Goal: Use online tool/utility: Utilize a website feature to perform a specific function

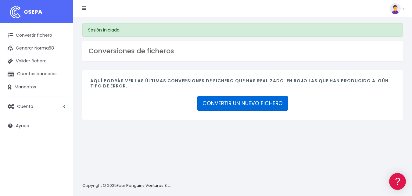
click at [219, 101] on link "CONVERTIR UN NUEVO FICHERO" at bounding box center [242, 103] width 91 height 15
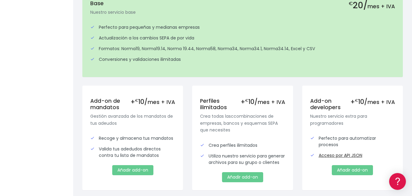
scroll to position [230, 0]
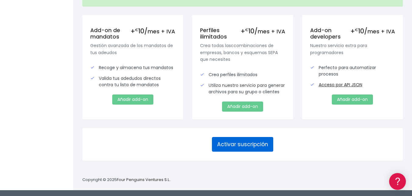
click at [255, 144] on button "Activar suscripción" at bounding box center [242, 144] width 61 height 15
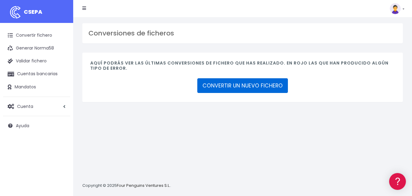
click at [224, 87] on link "CONVERTIR UN NUEVO FICHERO" at bounding box center [242, 85] width 91 height 15
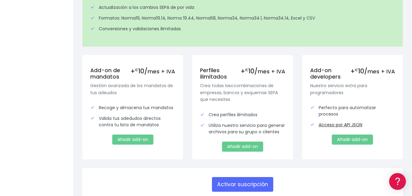
scroll to position [230, 0]
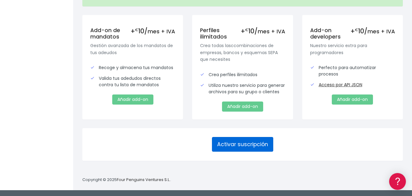
click at [244, 143] on button "Activar suscripción" at bounding box center [242, 144] width 61 height 15
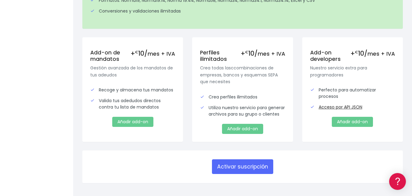
scroll to position [212, 0]
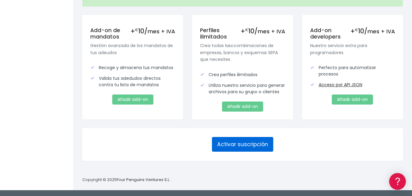
click at [241, 145] on button "Activar suscripción" at bounding box center [242, 144] width 61 height 15
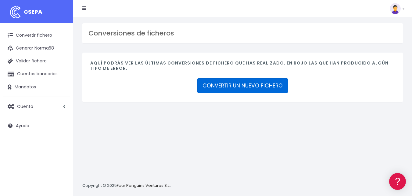
click at [226, 88] on link "CONVERTIR UN NUEVO FICHERO" at bounding box center [242, 85] width 91 height 15
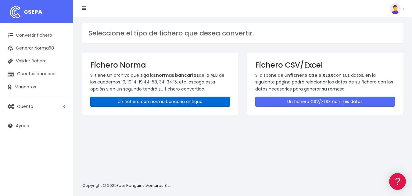
click at [190, 101] on link "Un fichero con norma bancaria antiguo" at bounding box center [160, 101] width 140 height 10
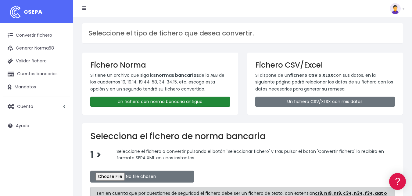
scroll to position [64, 0]
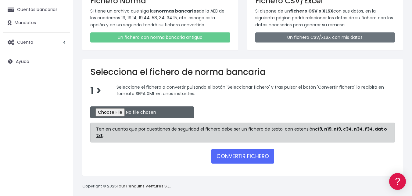
click at [123, 111] on input "file" at bounding box center [142, 112] width 104 height 12
type input "C:\fakepath\REMESA BK [DATE].N19"
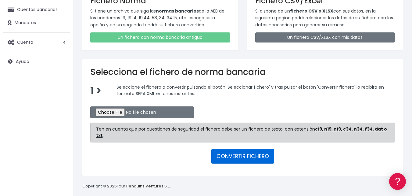
click at [236, 149] on button "CONVERTIR FICHERO" at bounding box center [243, 156] width 63 height 15
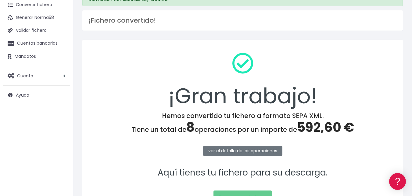
scroll to position [61, 0]
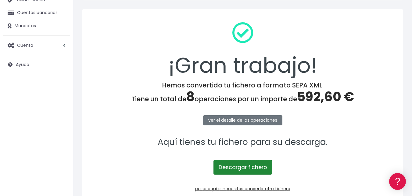
click at [244, 166] on link "Descargar fichero" at bounding box center [243, 167] width 59 height 15
